Goal: Complete application form: Complete application form

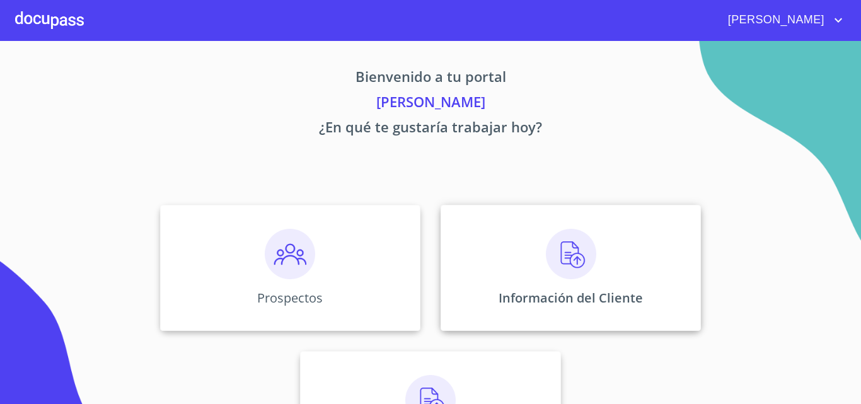
click at [625, 297] on p "Información del Cliente" at bounding box center [571, 297] width 144 height 17
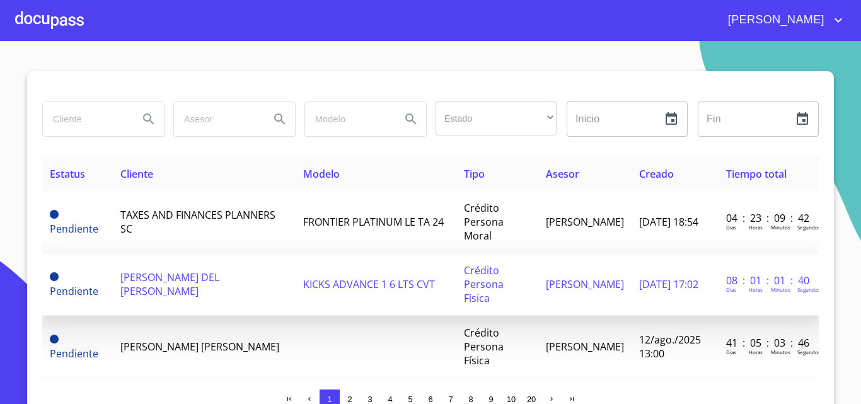
click at [216, 270] on span "[PERSON_NAME] DEL [PERSON_NAME]" at bounding box center [169, 284] width 99 height 28
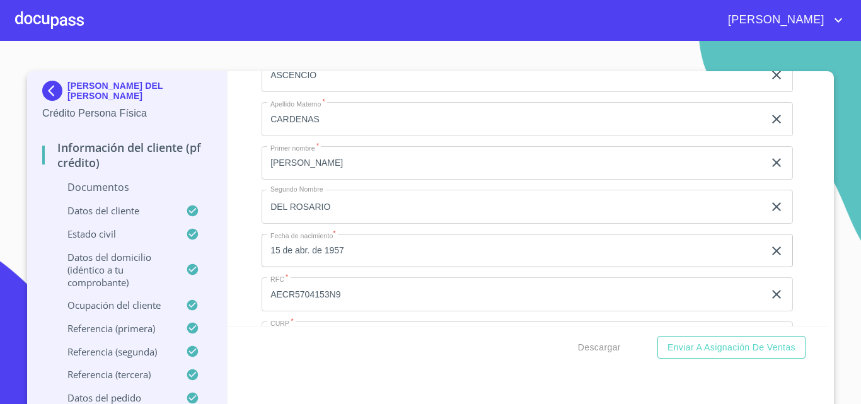
scroll to position [3845, 0]
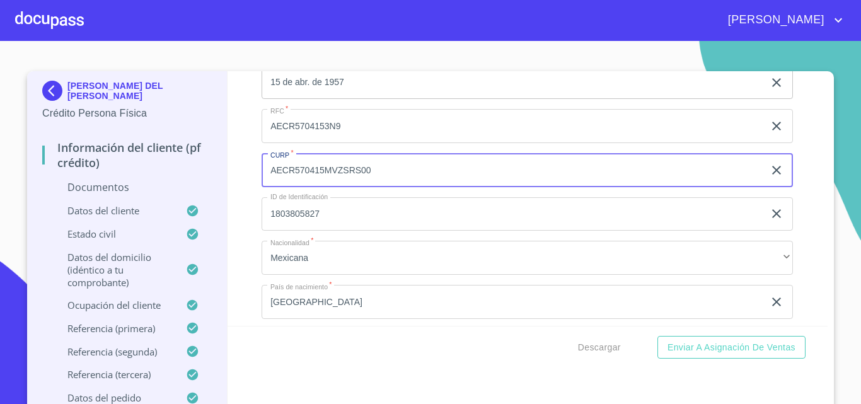
drag, startPoint x: 386, startPoint y: 171, endPoint x: 96, endPoint y: 166, distance: 290.7
click at [96, 166] on div "[PERSON_NAME] DEL [PERSON_NAME] Crédito Persona Física Información del cliente …" at bounding box center [427, 242] width 801 height 343
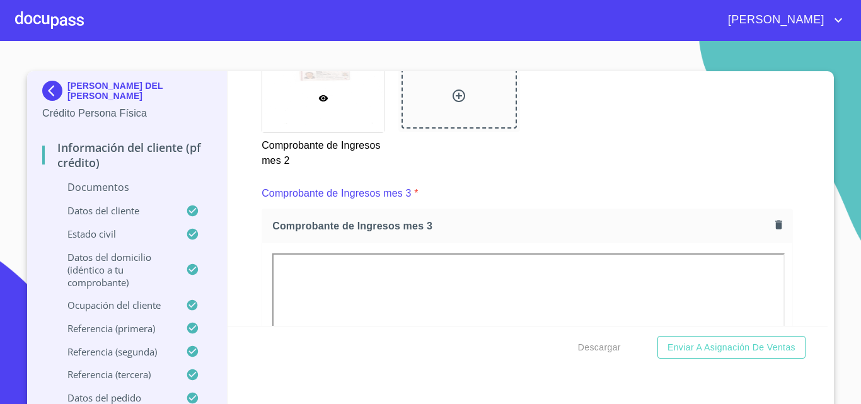
scroll to position [1891, 0]
click at [775, 225] on icon "button" at bounding box center [778, 225] width 7 height 9
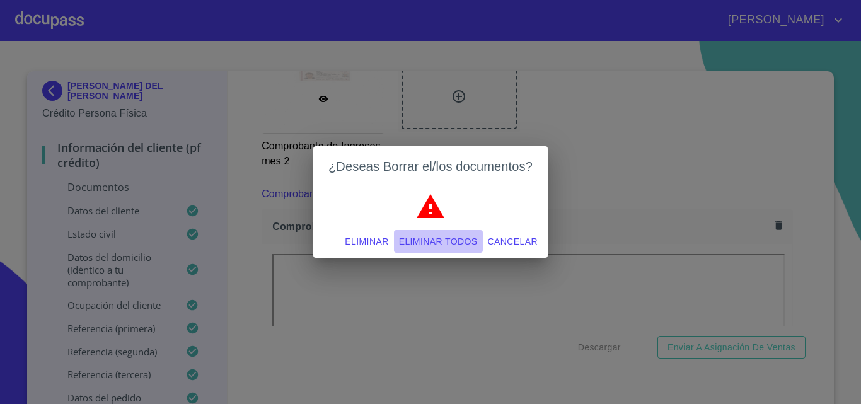
click at [443, 243] on span "Eliminar todos" at bounding box center [438, 242] width 79 height 16
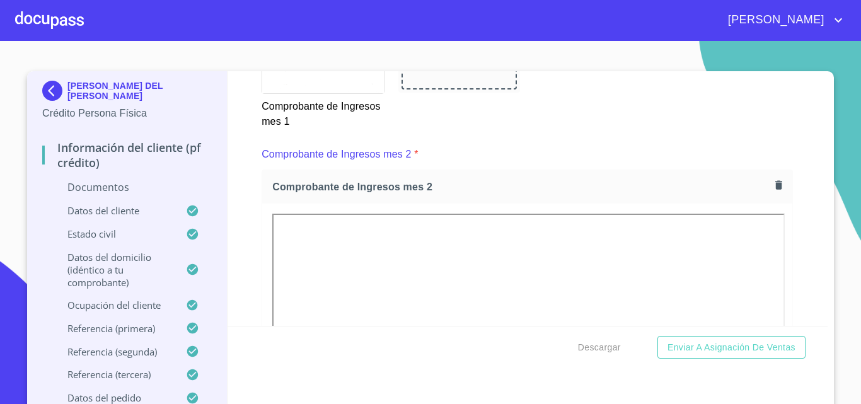
scroll to position [1387, 0]
click at [775, 190] on icon "button" at bounding box center [778, 186] width 7 height 9
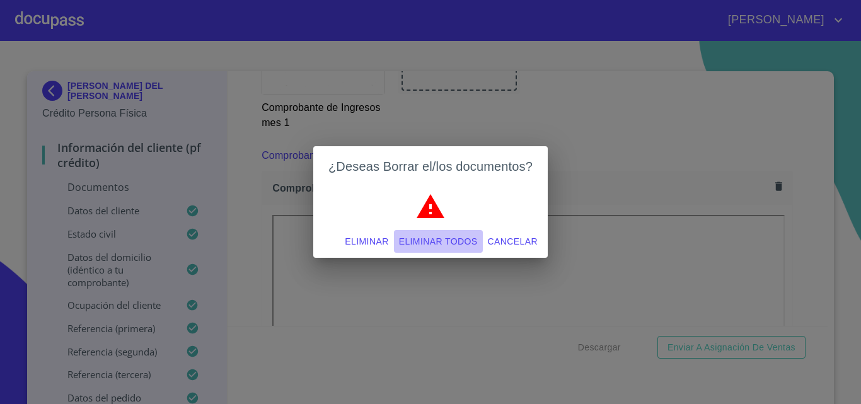
click at [419, 234] on span "Eliminar todos" at bounding box center [438, 242] width 79 height 16
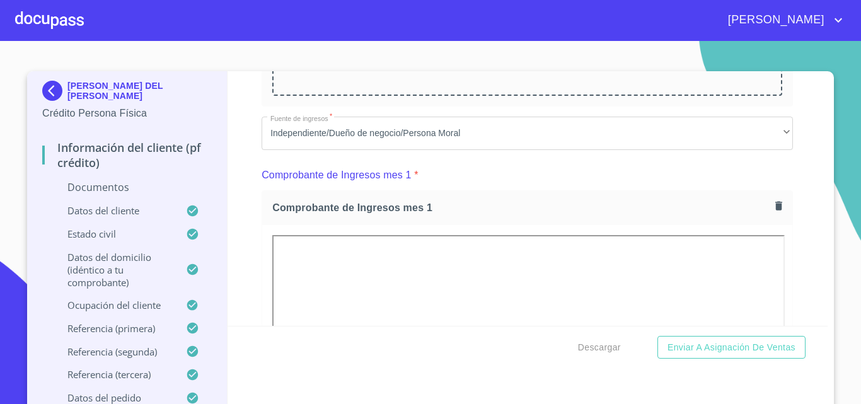
scroll to position [756, 0]
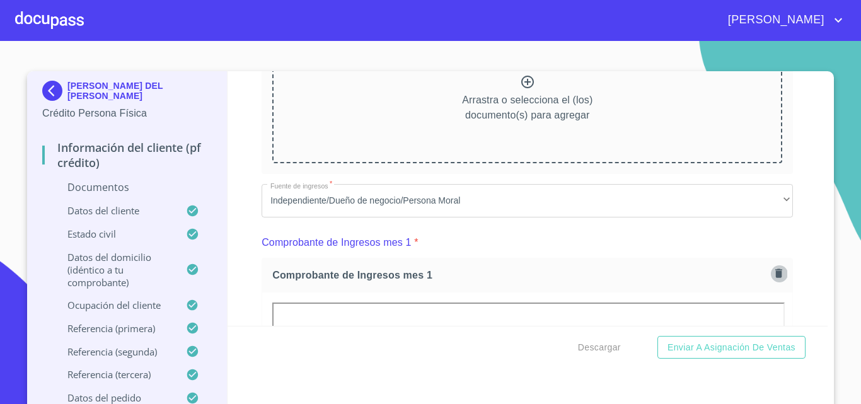
click at [775, 273] on icon "button" at bounding box center [778, 273] width 7 height 9
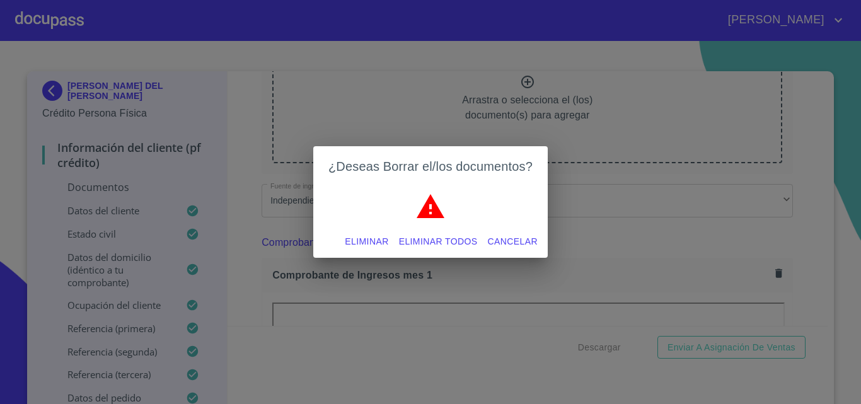
click at [422, 240] on span "Eliminar todos" at bounding box center [438, 242] width 79 height 16
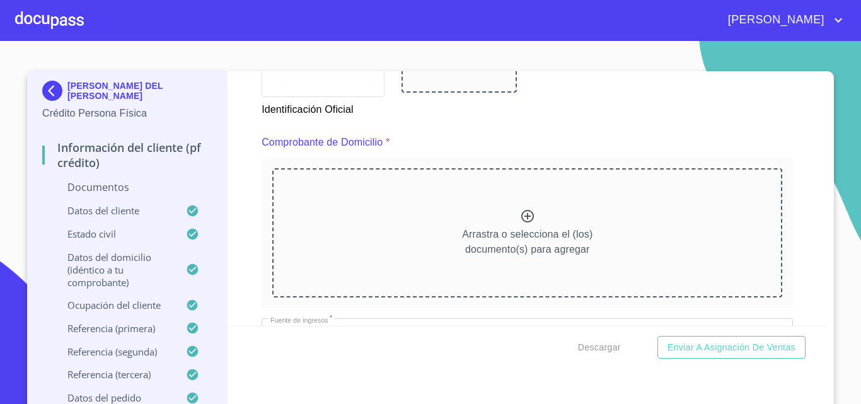
scroll to position [630, 0]
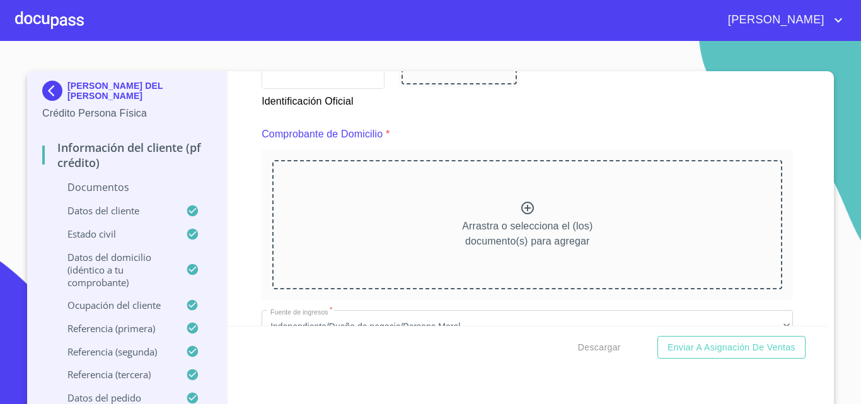
click at [428, 234] on div "Arrastra o selecciona el (los) documento(s) para agregar" at bounding box center [527, 224] width 510 height 129
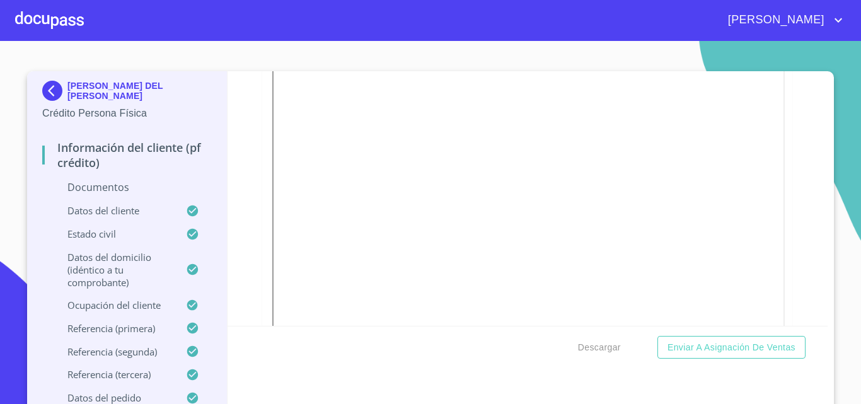
scroll to position [1639, 0]
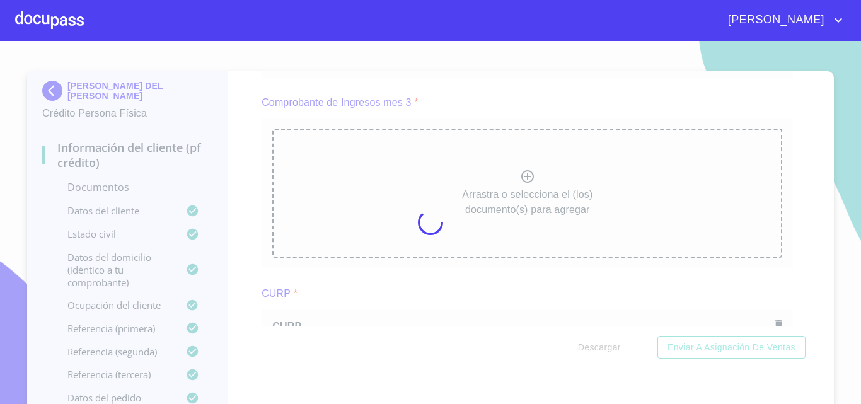
click at [238, 221] on div at bounding box center [430, 222] width 861 height 363
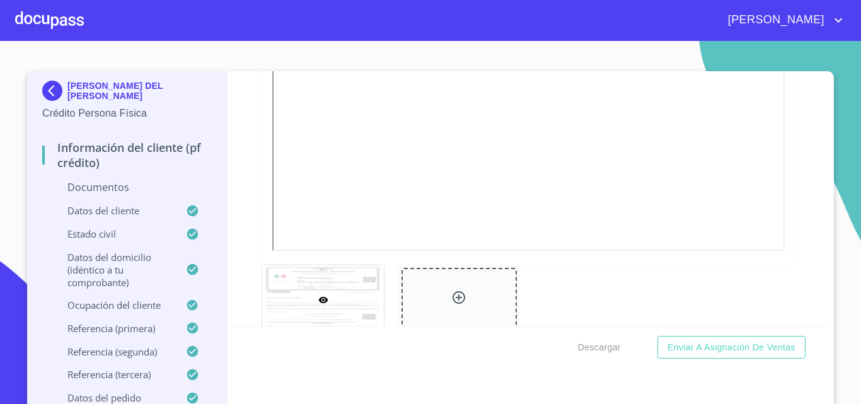
scroll to position [2143, 0]
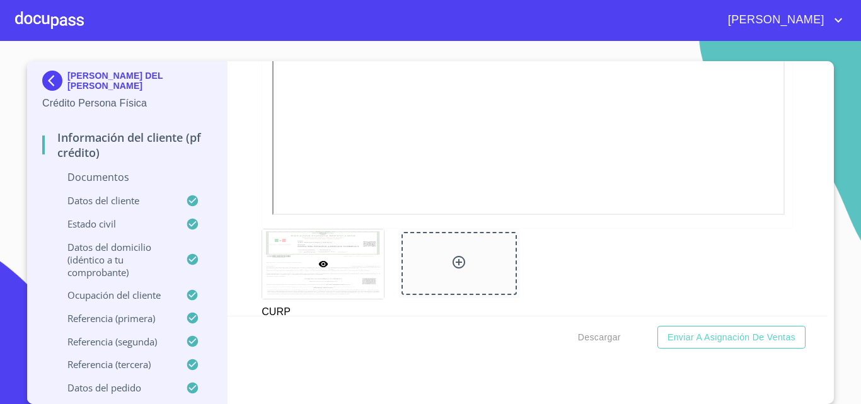
scroll to position [2711, 0]
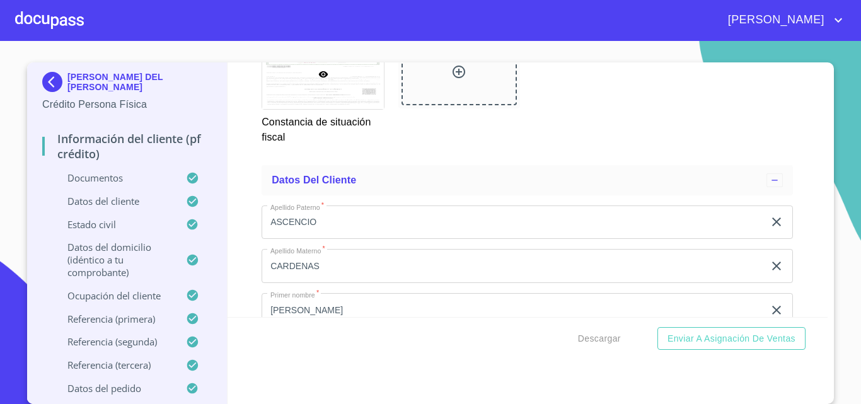
scroll to position [4034, 0]
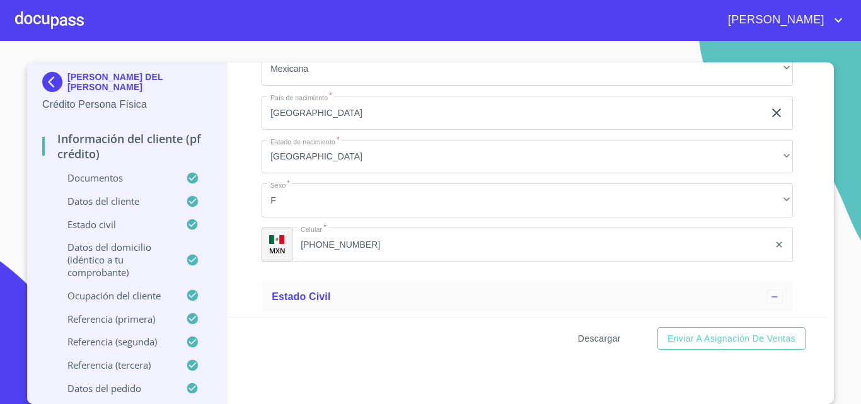
click at [589, 341] on span "Descargar" at bounding box center [599, 339] width 43 height 16
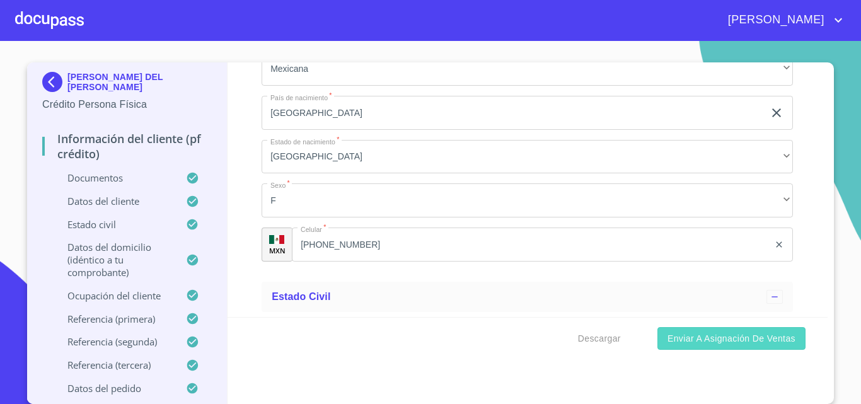
click at [710, 337] on span "Enviar a Asignación de Ventas" at bounding box center [732, 339] width 128 height 16
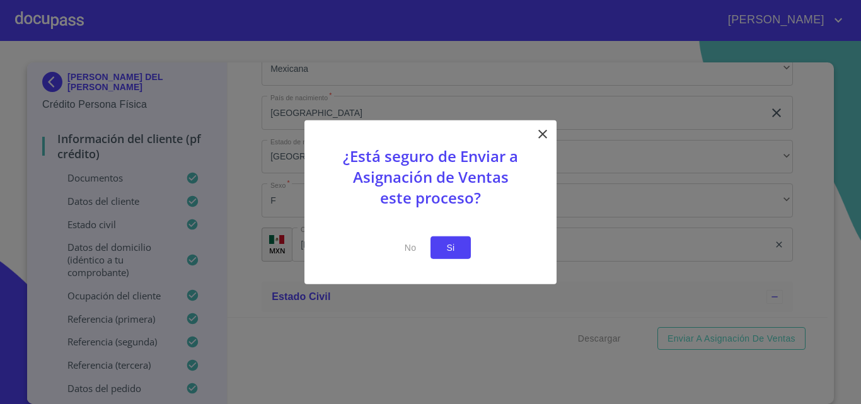
click at [444, 255] on span "Si" at bounding box center [451, 248] width 20 height 16
